Goal: Transaction & Acquisition: Purchase product/service

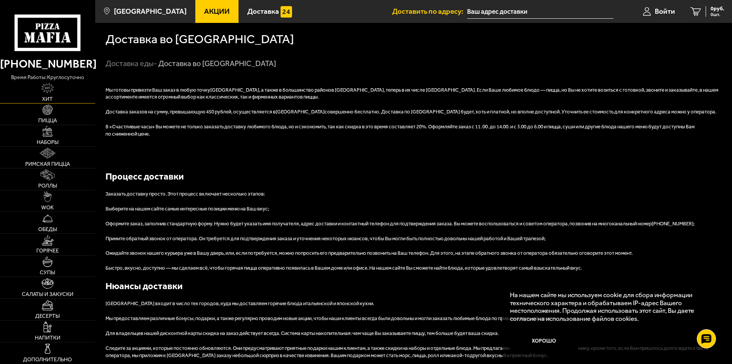
click at [52, 95] on link "Хит" at bounding box center [47, 92] width 95 height 21
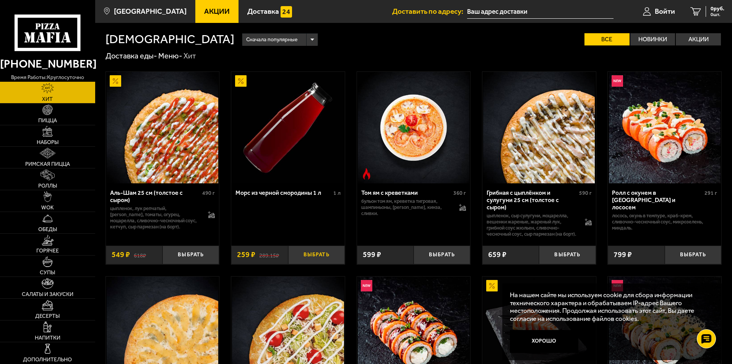
click at [320, 258] on button "Выбрать" at bounding box center [316, 255] width 57 height 19
click at [704, 13] on span "1 шт." at bounding box center [714, 14] width 20 height 5
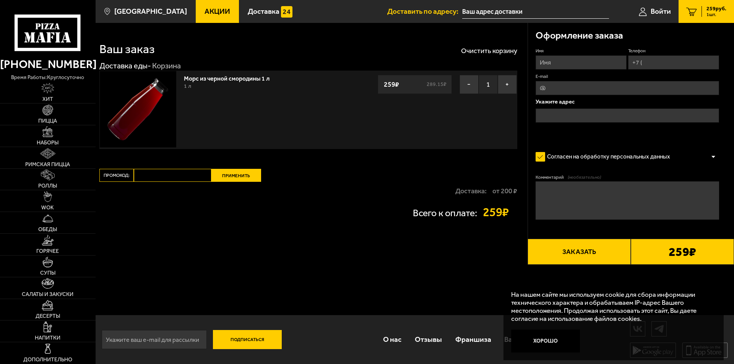
click at [561, 110] on input "text" at bounding box center [626, 116] width 183 height 14
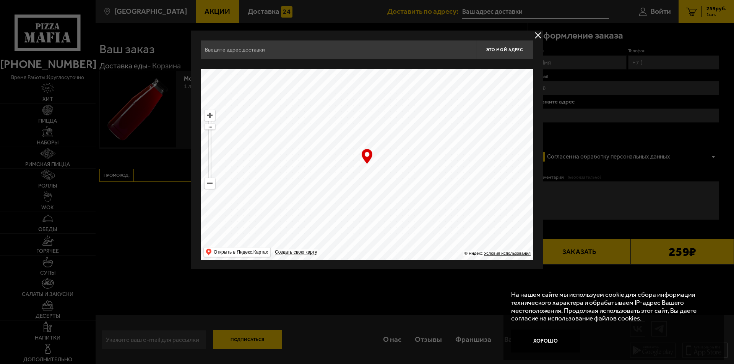
click at [312, 56] on input "text" at bounding box center [338, 49] width 275 height 19
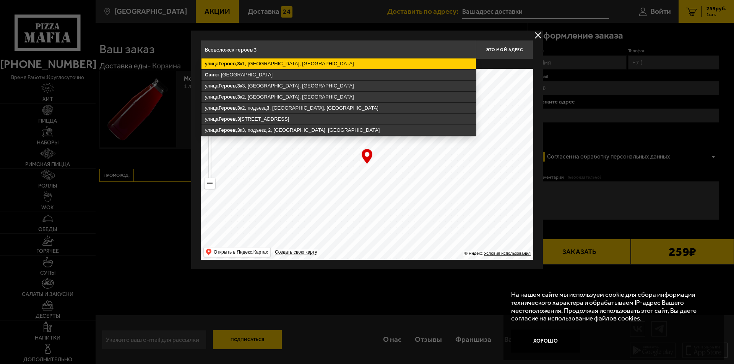
click at [304, 66] on ymaps "[STREET_ADDRESS]" at bounding box center [338, 63] width 274 height 11
type input "[STREET_ADDRESS]"
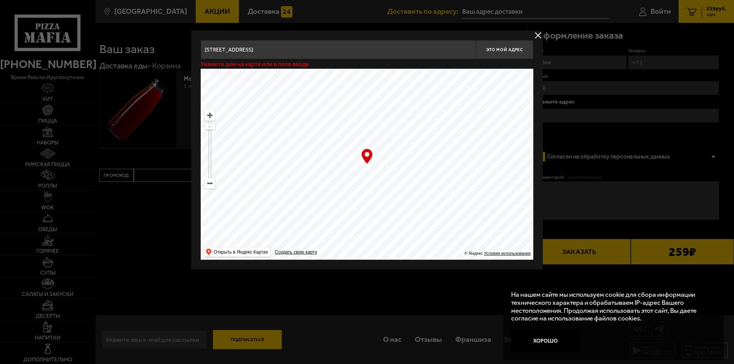
type input "[STREET_ADDRESS]"
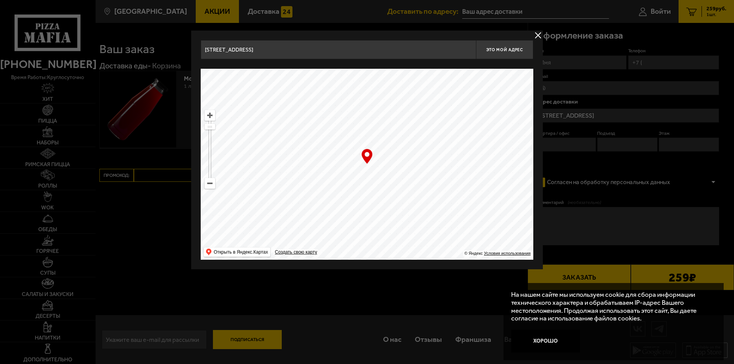
click at [537, 34] on button "delivery type" at bounding box center [538, 36] width 10 height 10
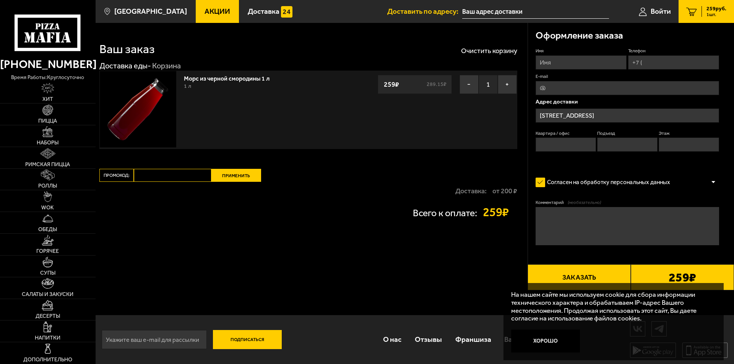
click at [565, 60] on input "Имя" at bounding box center [580, 62] width 91 height 14
type input "[PERSON_NAME]"
type input "[PHONE_NUMBER]"
type input "[EMAIL_ADDRESS][DOMAIN_NAME]"
type input "8"
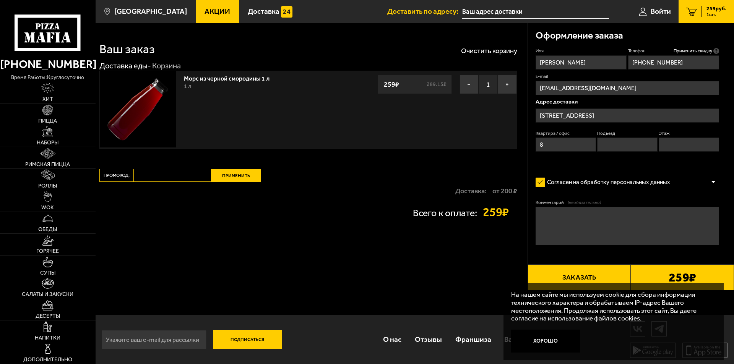
click at [667, 144] on input "Этаж" at bounding box center [688, 145] width 60 height 14
type input "2"
click at [569, 166] on form "Имя [PERSON_NAME] Телефон Применить скидку Вы будете зарегистрированы автоматич…" at bounding box center [626, 169] width 183 height 243
click at [545, 338] on button "Хорошо" at bounding box center [545, 341] width 69 height 23
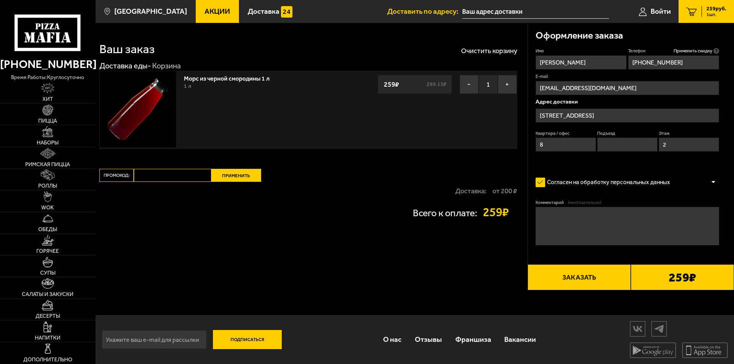
click at [668, 276] on b "259 ₽" at bounding box center [682, 277] width 28 height 12
click at [596, 277] on button "Заказать" at bounding box center [578, 277] width 103 height 26
click at [609, 146] on input "Подъезд" at bounding box center [627, 145] width 60 height 14
type input "1"
click at [597, 277] on button "Заказать" at bounding box center [578, 277] width 103 height 26
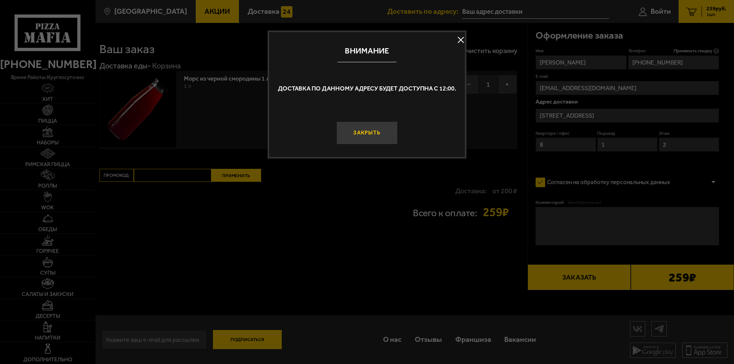
click at [366, 136] on button "Закрыть" at bounding box center [366, 133] width 61 height 23
